Goal: Browse casually: Explore the website without a specific task or goal

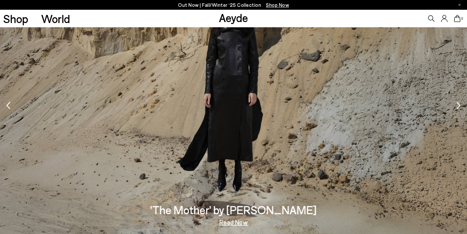
scroll to position [823, 0]
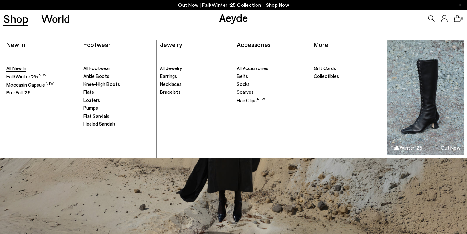
click at [18, 67] on span "All New In" at bounding box center [16, 68] width 20 height 6
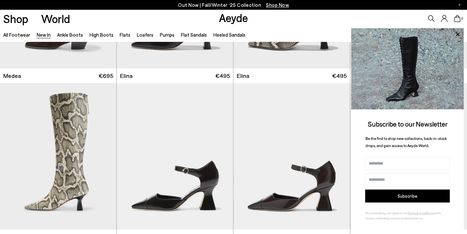
scroll to position [609, 0]
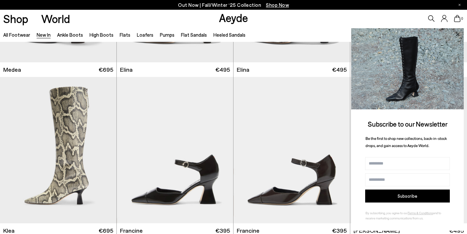
click at [458, 35] on icon at bounding box center [457, 33] width 3 height 3
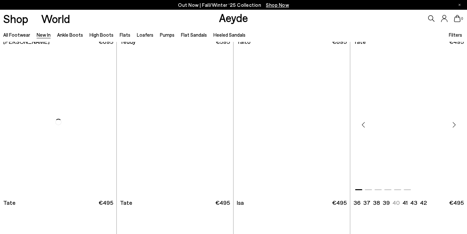
scroll to position [3053, 0]
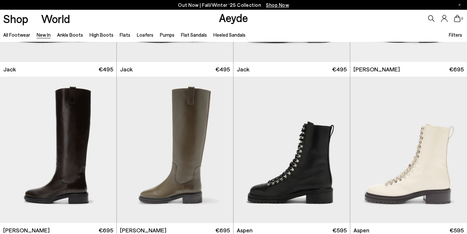
scroll to position [3356, 0]
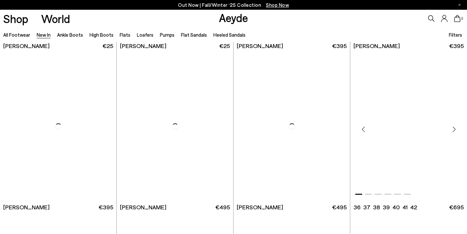
scroll to position [5078, 0]
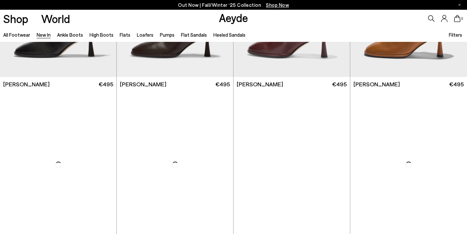
scroll to position [5641, 0]
